Goal: Contribute content: Add original content to the website for others to see

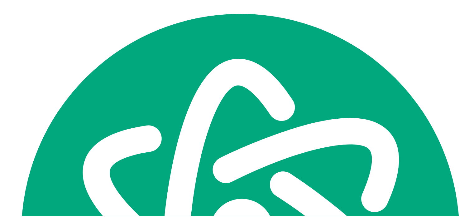
scroll to position [829, 0]
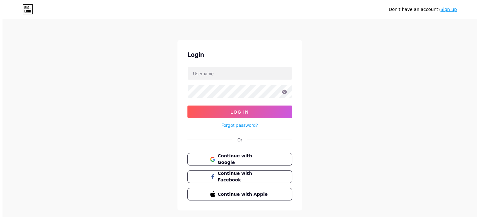
scroll to position [829, 0]
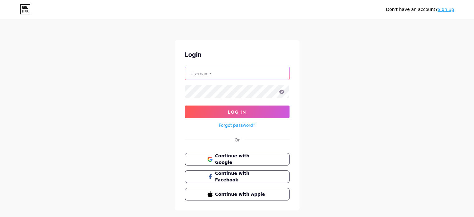
click at [224, 74] on input "text" at bounding box center [237, 73] width 104 height 12
type input "[EMAIL_ADDRESS][DOMAIN_NAME]"
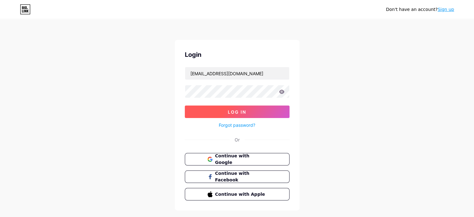
click at [256, 115] on button "Log In" at bounding box center [237, 111] width 105 height 12
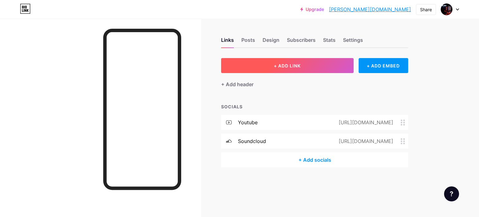
click at [305, 65] on button "+ ADD LINK" at bounding box center [287, 65] width 132 height 15
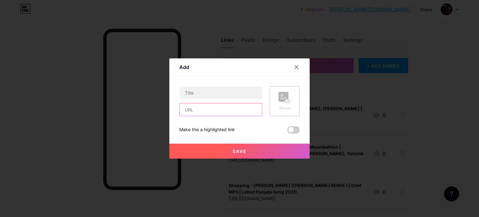
click at [205, 108] on input "text" at bounding box center [221, 109] width 82 height 12
paste input "https://youtu.be/vIh4ZdvfEb4"
type input "https://youtu.be/vIh4ZdvfEb4"
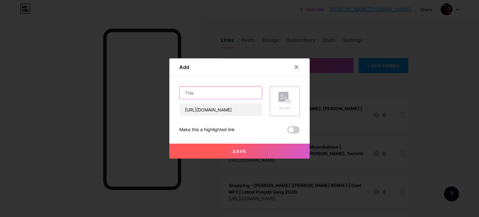
click at [199, 93] on input "text" at bounding box center [221, 92] width 82 height 12
paste input "Tum Se (Bollytech Mashup) | DJ Blacki | Bollywood Techno Mix"
type input "Tum Se (Bollytech Mashup) | DJ Blacki | Bollywood Techno Mix"
click at [285, 110] on div "Picture" at bounding box center [285, 101] width 30 height 30
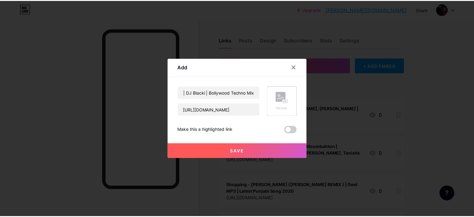
scroll to position [0, 0]
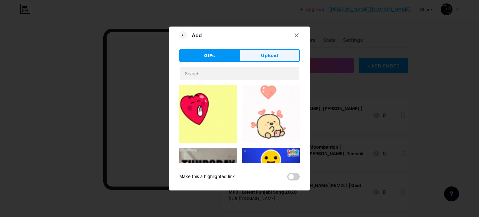
click at [259, 59] on button "Upload" at bounding box center [269, 55] width 60 height 12
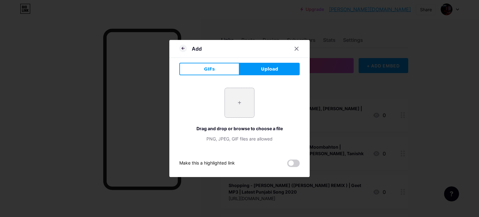
click at [240, 103] on input "file" at bounding box center [239, 102] width 29 height 29
type input "C:\fakepath\mq2.jpg"
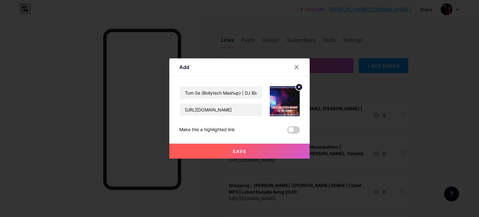
click at [244, 150] on span "Save" at bounding box center [240, 150] width 14 height 5
